Goal: Transaction & Acquisition: Purchase product/service

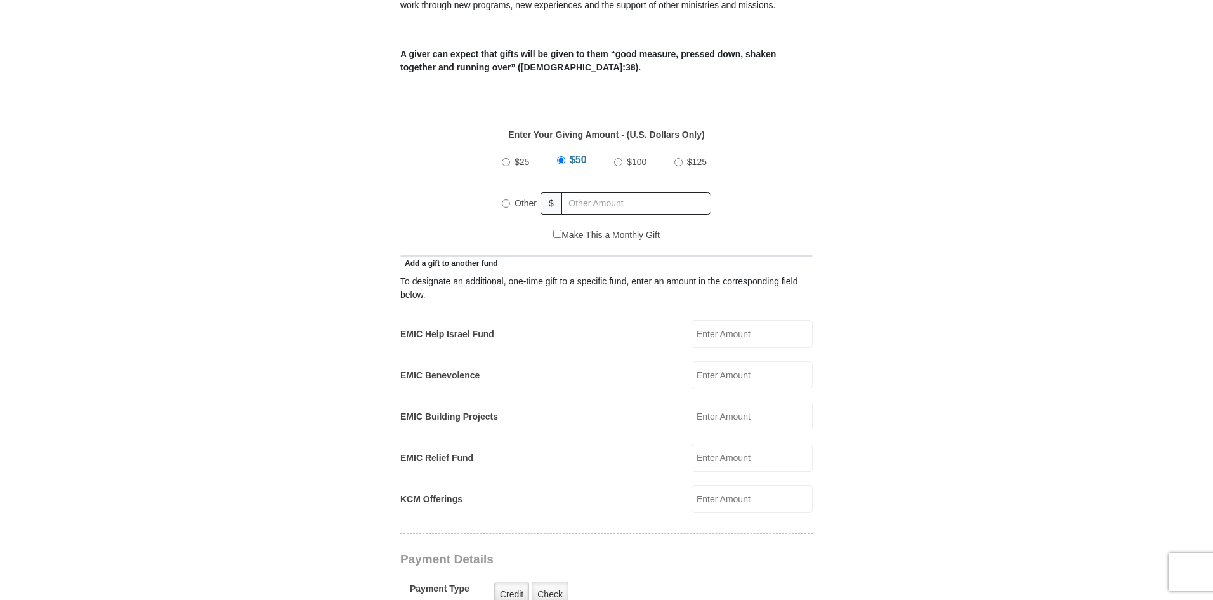
scroll to position [508, 0]
click at [507, 199] on input "Other" at bounding box center [506, 203] width 8 height 8
radio input "true"
type input "500.00"
click at [750, 319] on input "EMIC Help Israel Fund" at bounding box center [752, 333] width 121 height 28
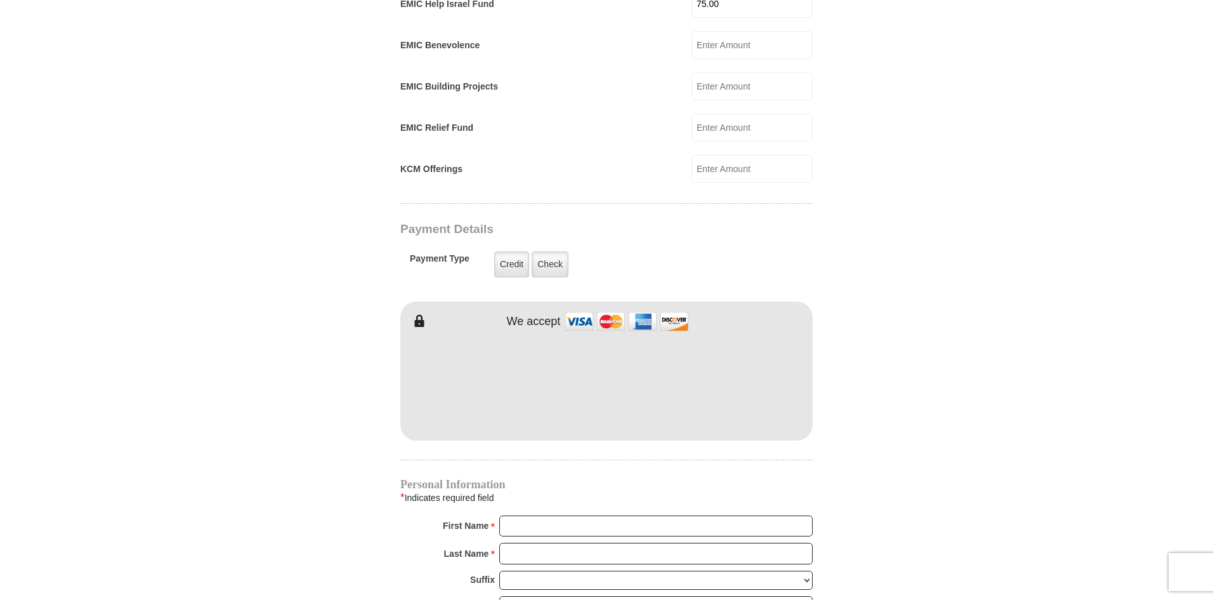
scroll to position [952, 0]
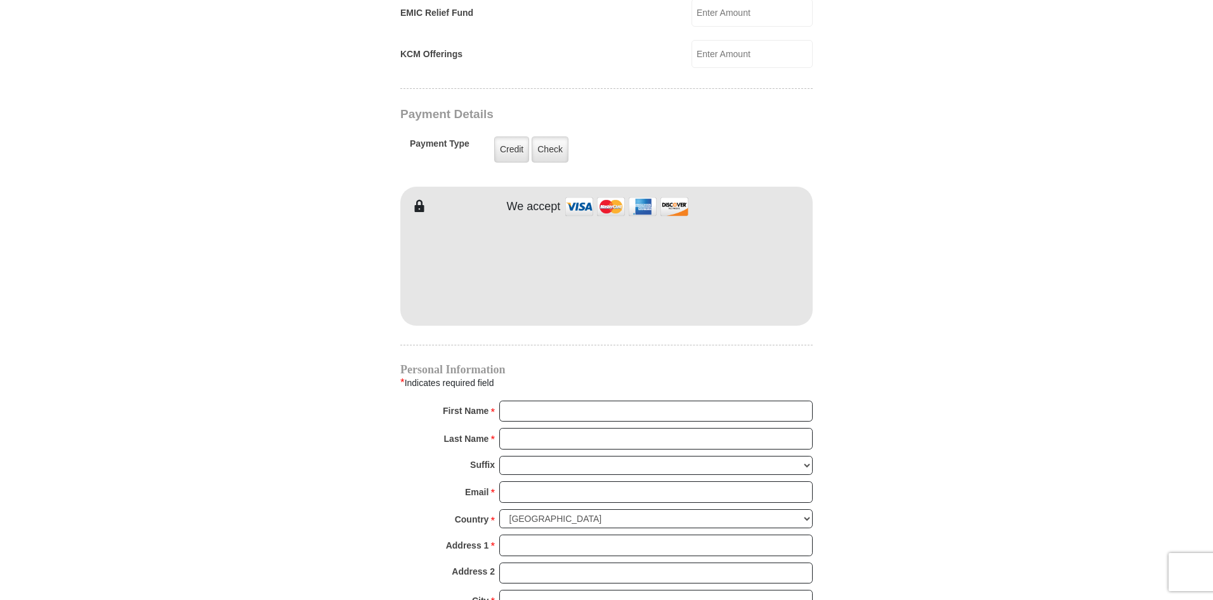
type input "75.00"
click at [516, 400] on input "First Name *" at bounding box center [655, 411] width 313 height 22
type input "Sharla"
click at [542, 428] on input "Last Name *" at bounding box center [655, 439] width 313 height 22
type input "Jones"
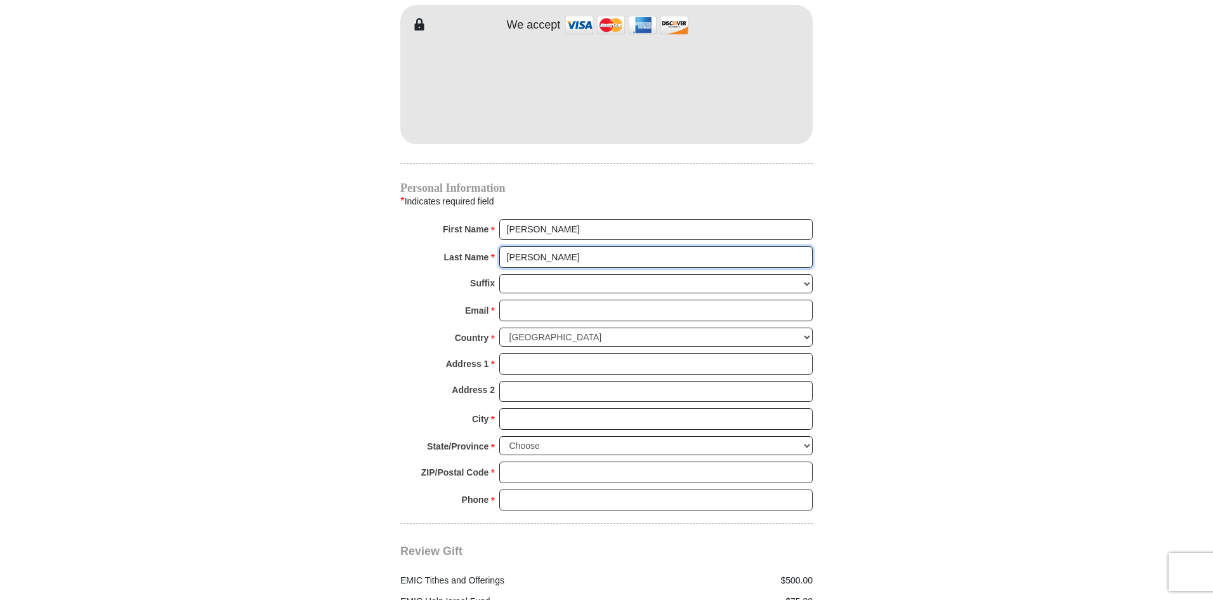
scroll to position [1142, 0]
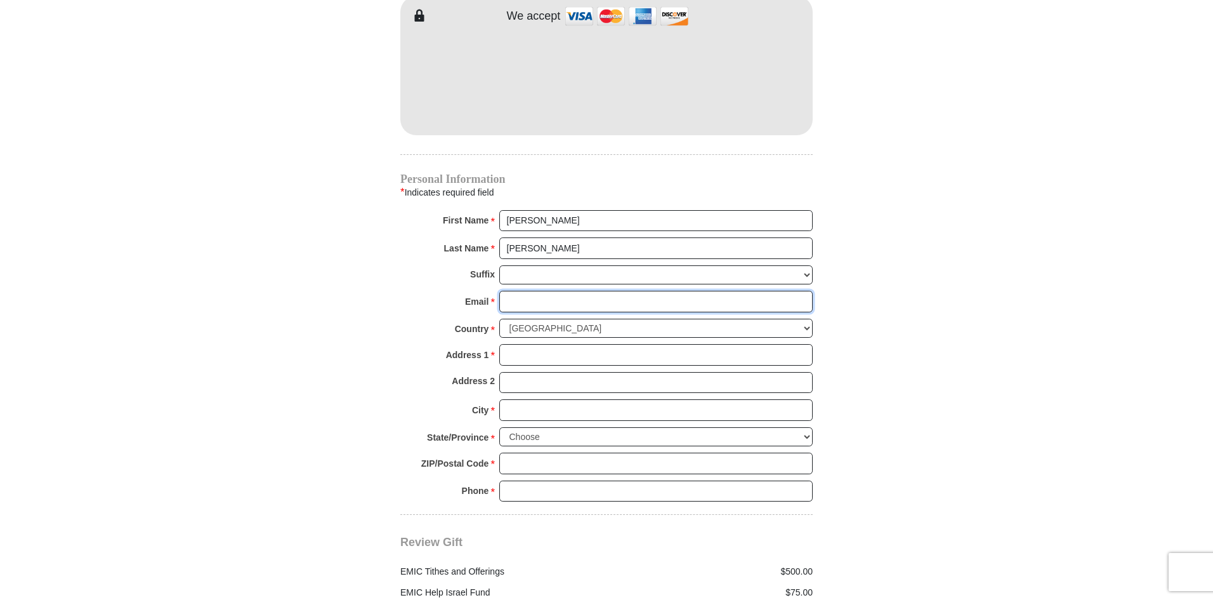
click at [541, 291] on input "Email *" at bounding box center [655, 302] width 313 height 22
type input "sharlajones14@gmail.com"
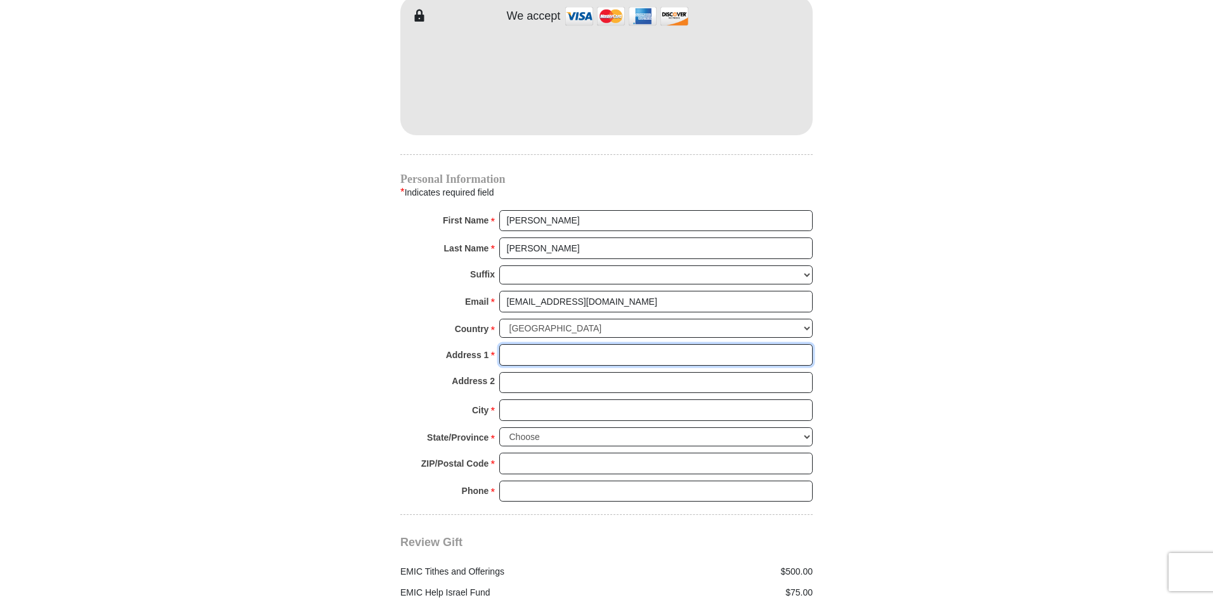
type input "2700 Brittany Lane"
type input "GRAPEVINE"
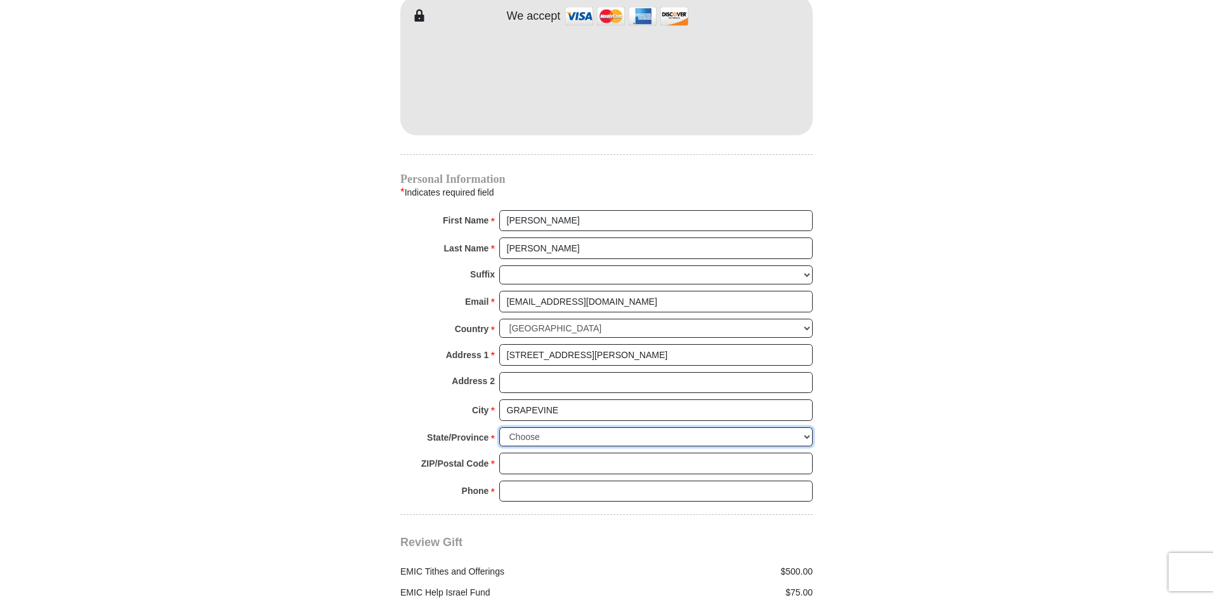
select select "TX"
type input "76051-4321"
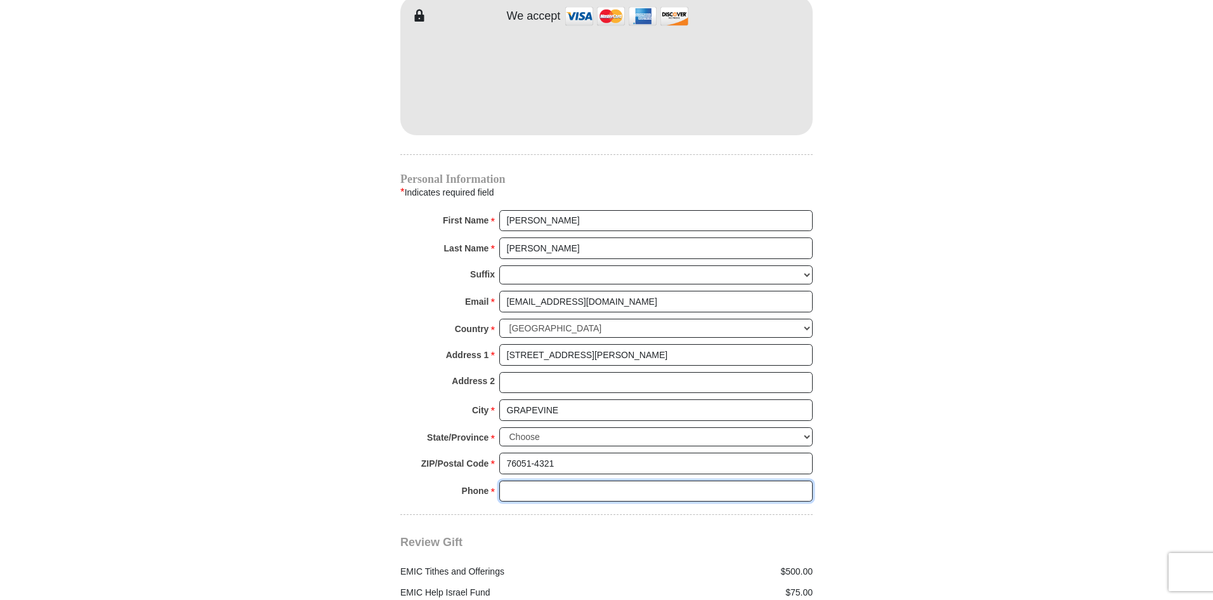
type input "4693582345"
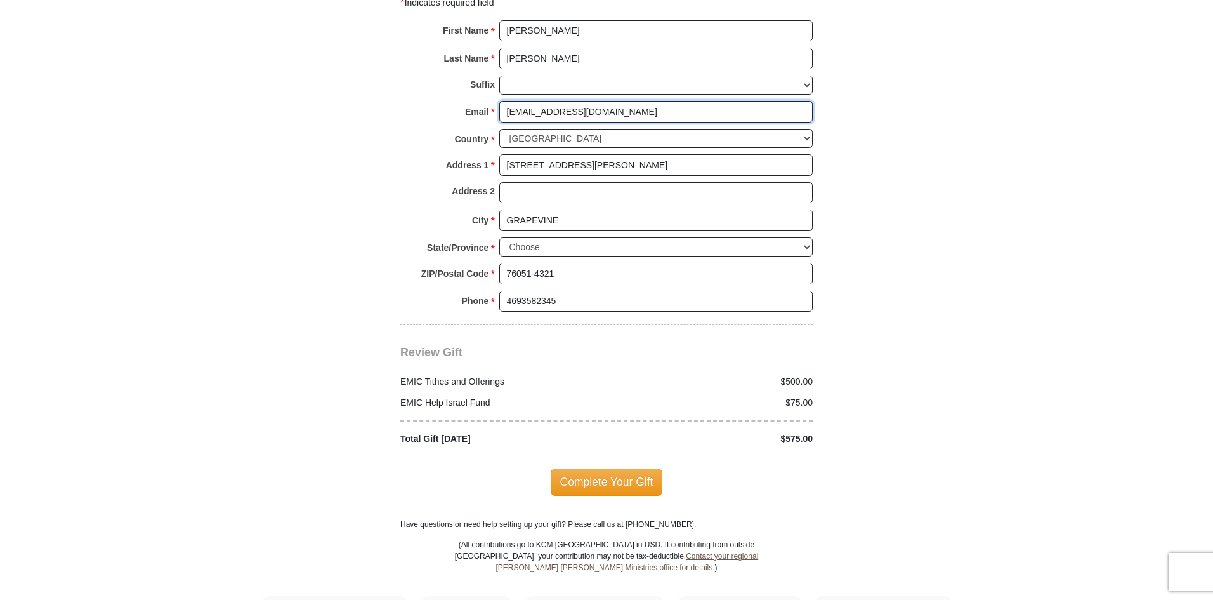
scroll to position [1332, 0]
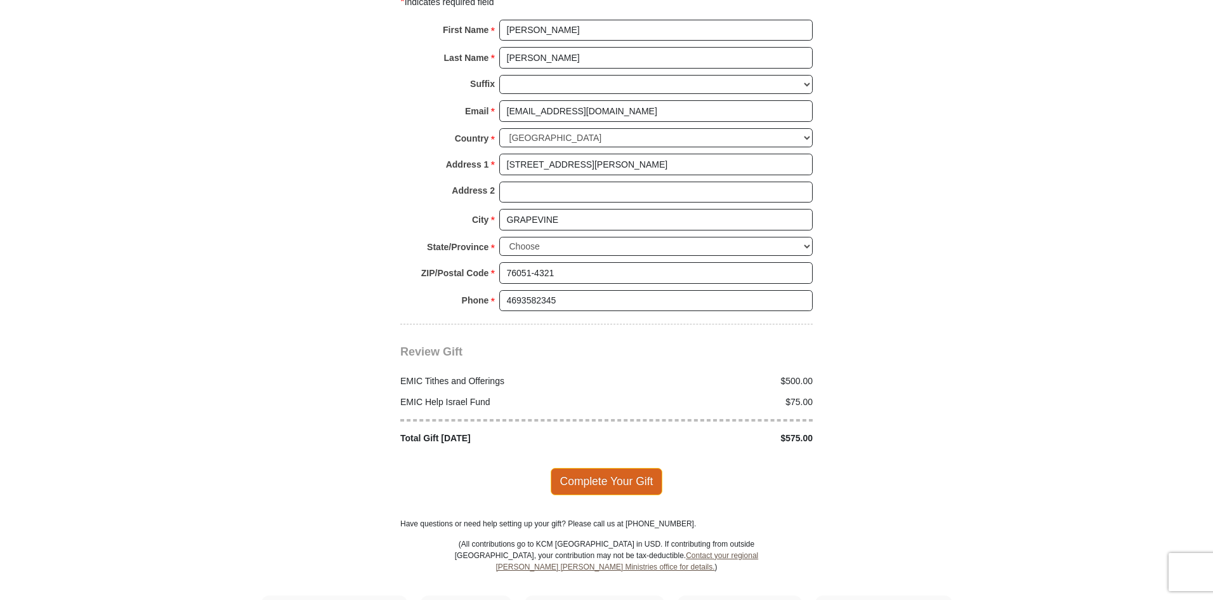
click at [619, 468] on span "Complete Your Gift" at bounding box center [607, 481] width 112 height 27
